Goal: Task Accomplishment & Management: Use online tool/utility

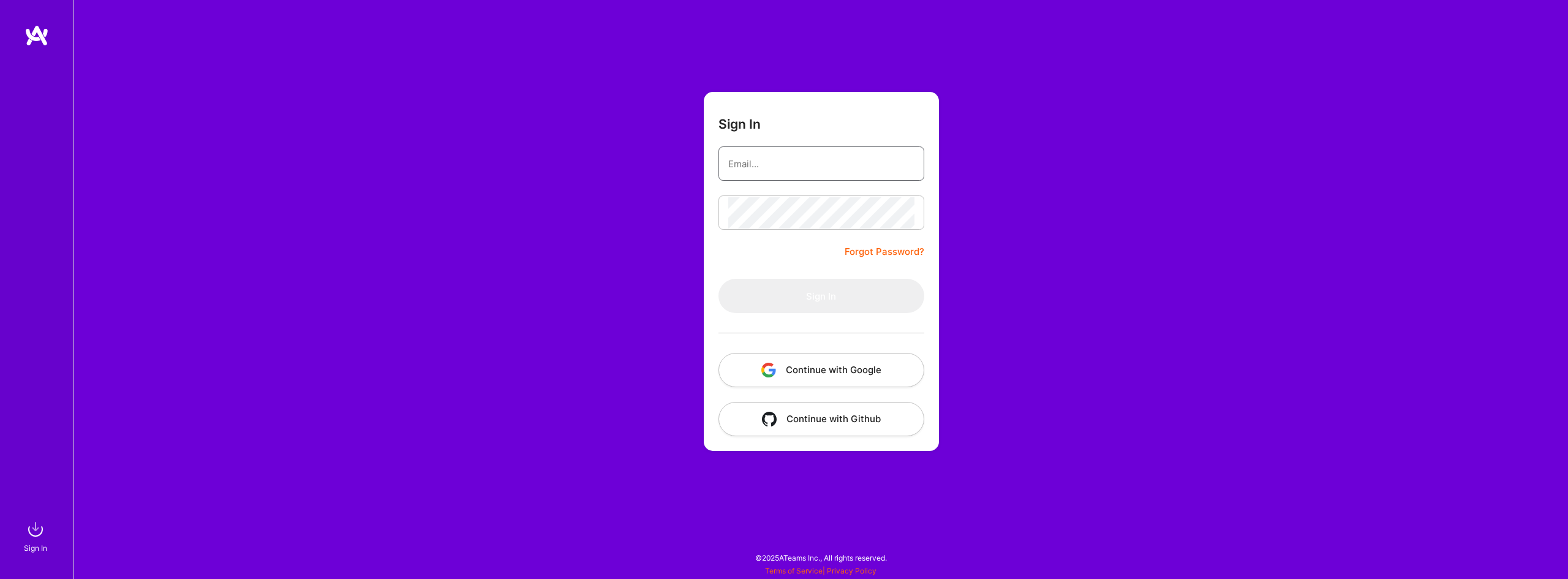
type input "gkellaris83@gmail.com"
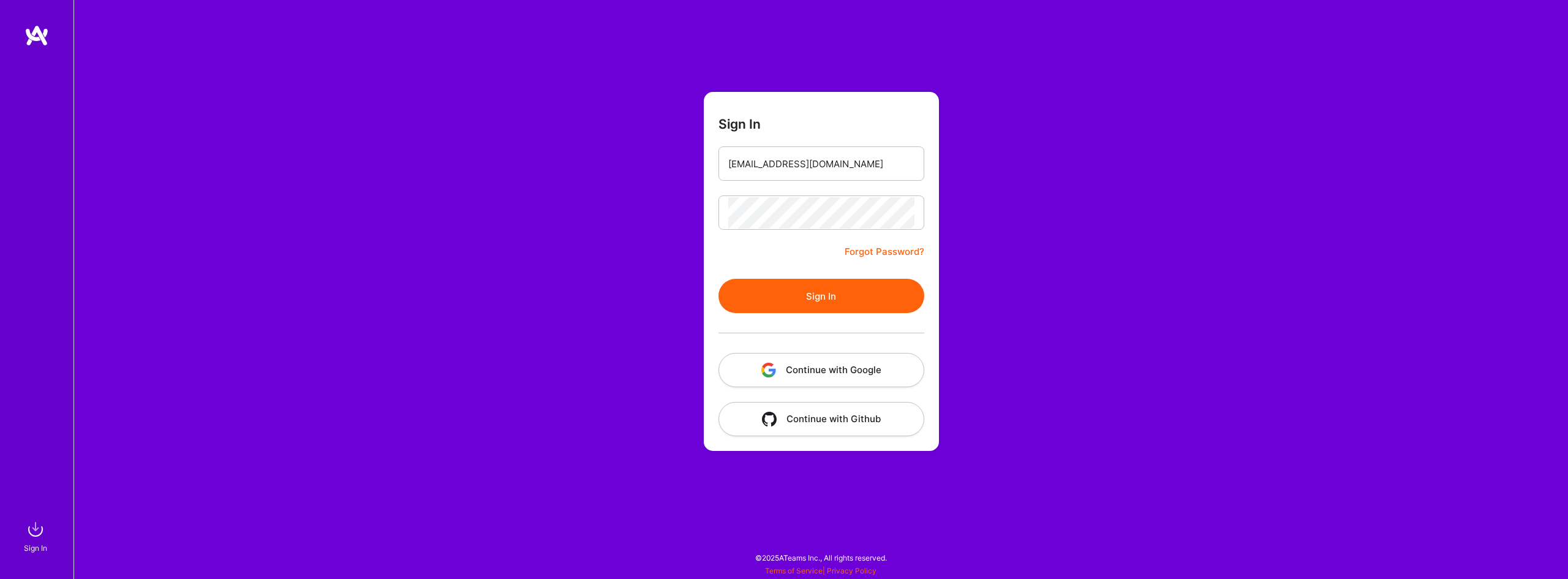
click at [837, 292] on button "Sign In" at bounding box center [821, 296] width 206 height 34
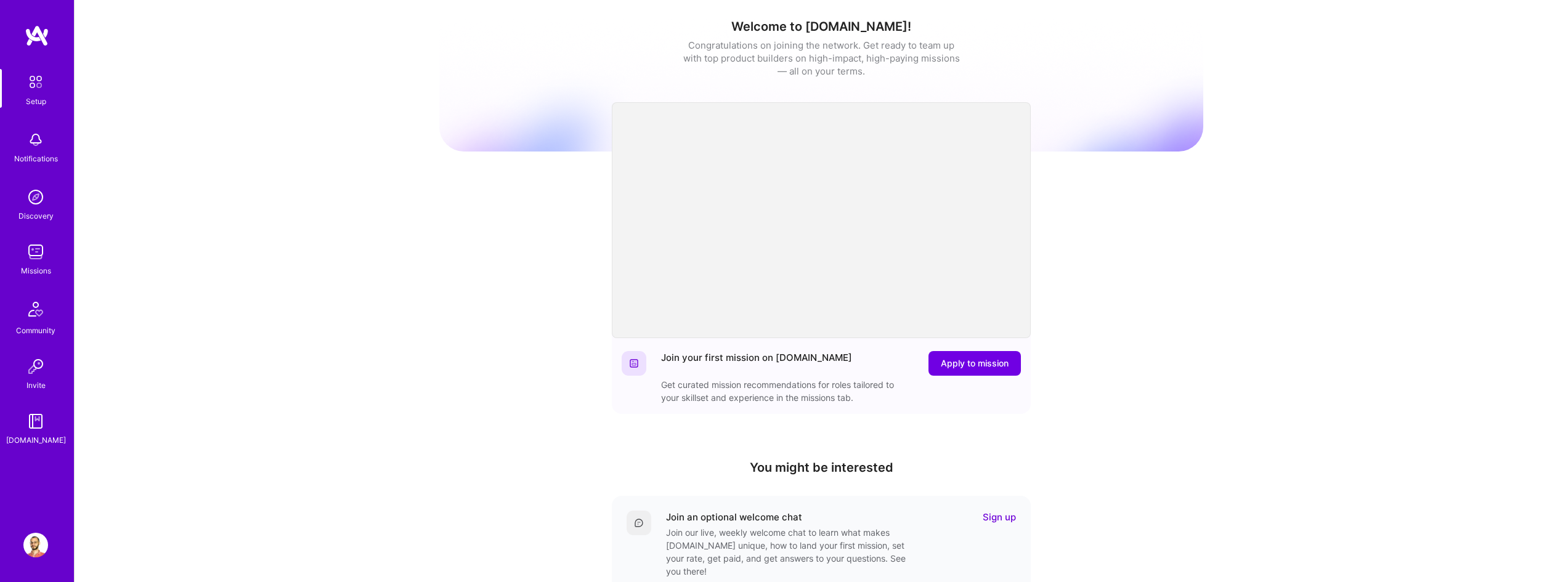
click at [35, 260] on img at bounding box center [36, 252] width 25 height 25
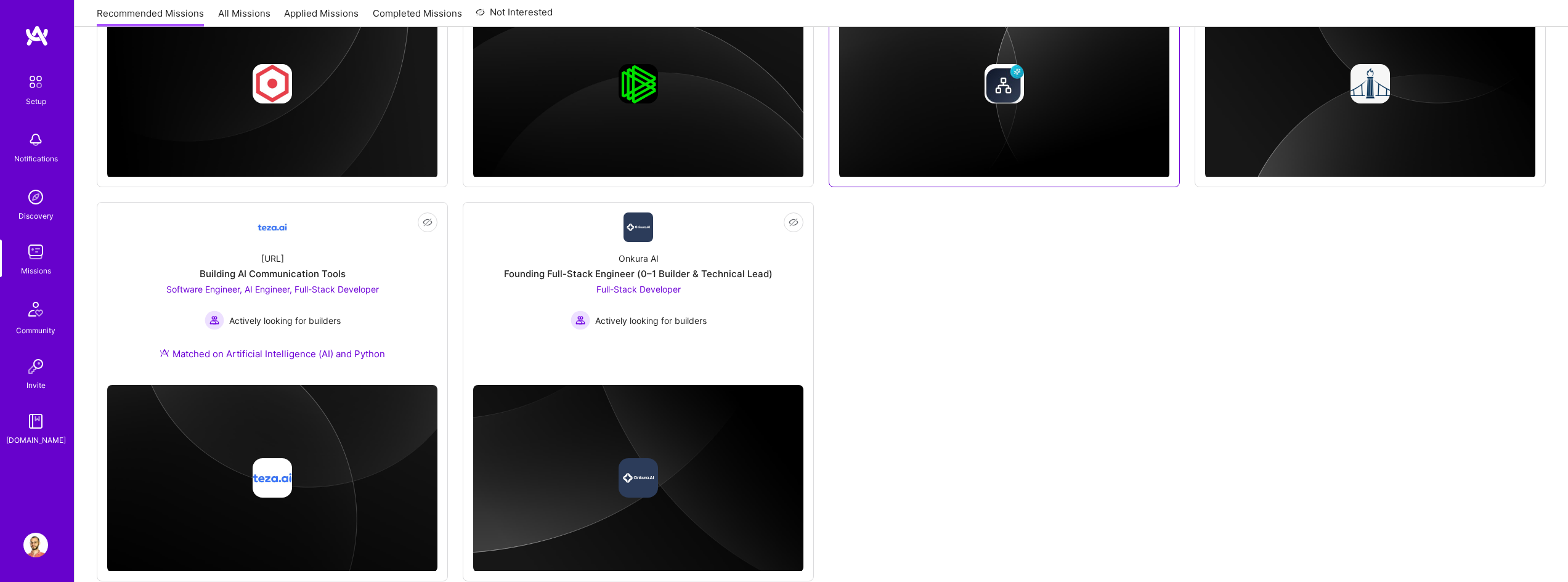
scroll to position [801, 0]
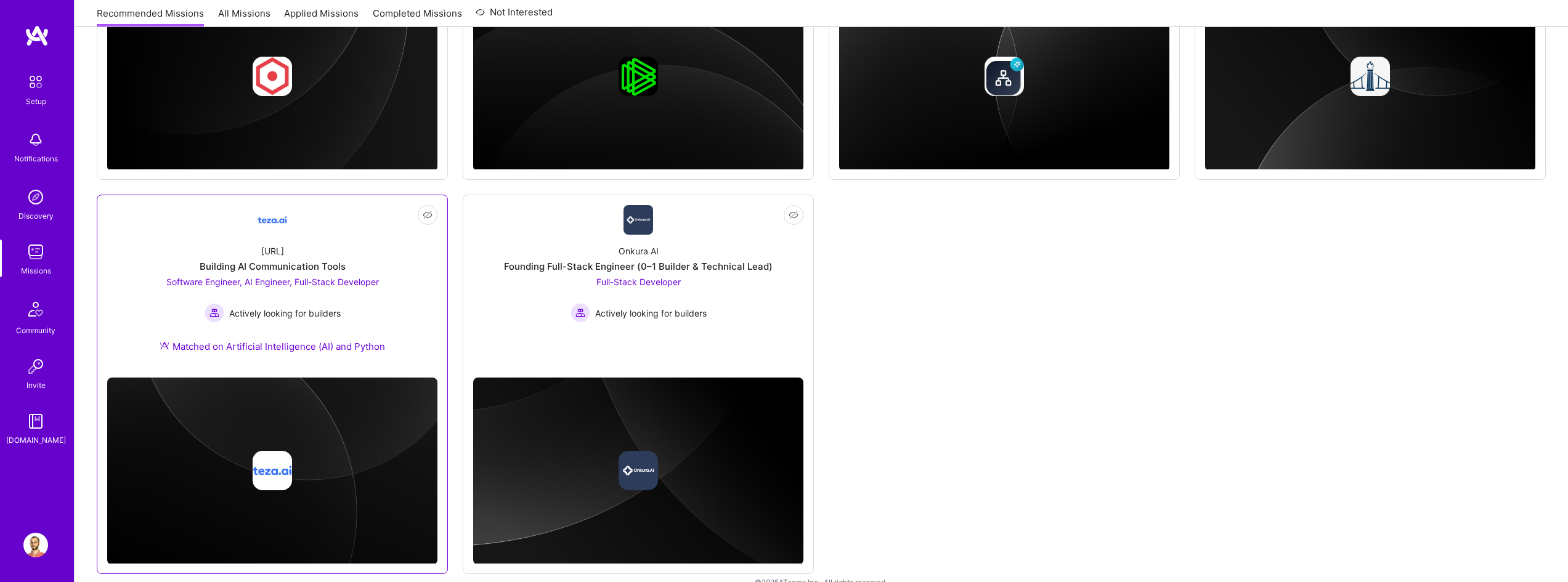
click at [364, 258] on div "teza.ai Building AI Communication Tools Software Engineer, AI Engineer, Full-St…" at bounding box center [271, 301] width 330 height 133
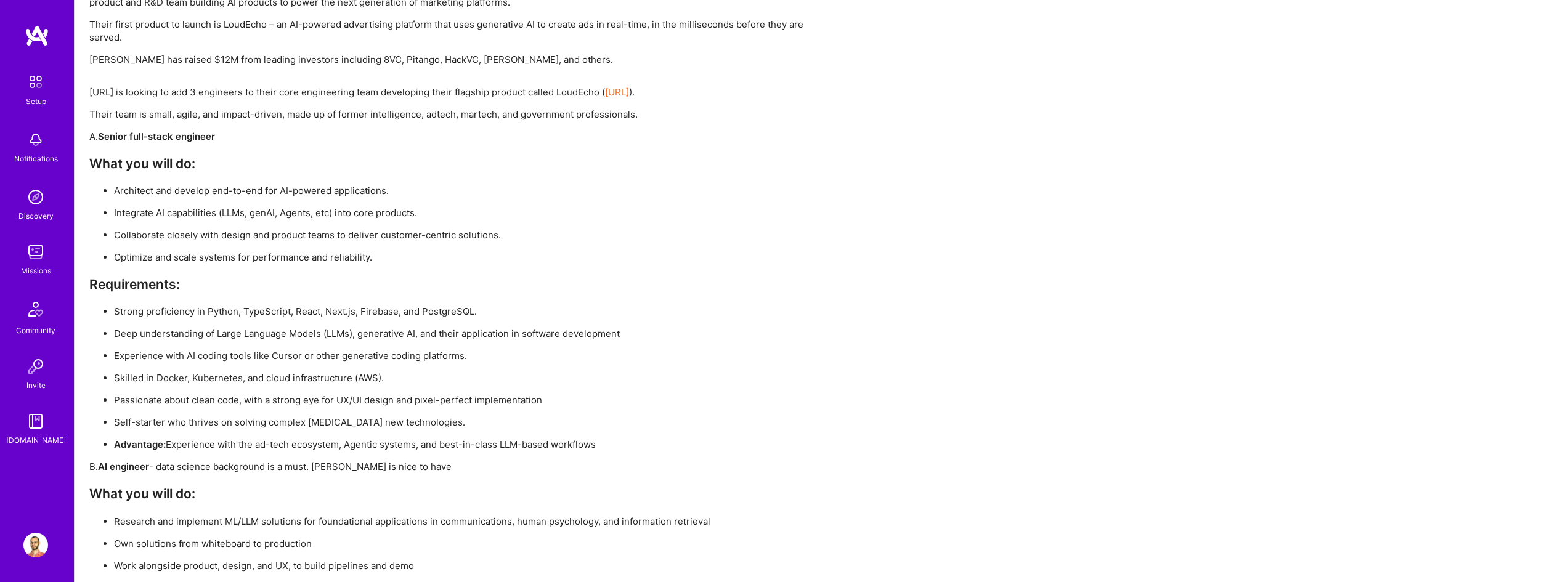
scroll to position [1910, 0]
